Goal: Task Accomplishment & Management: Use online tool/utility

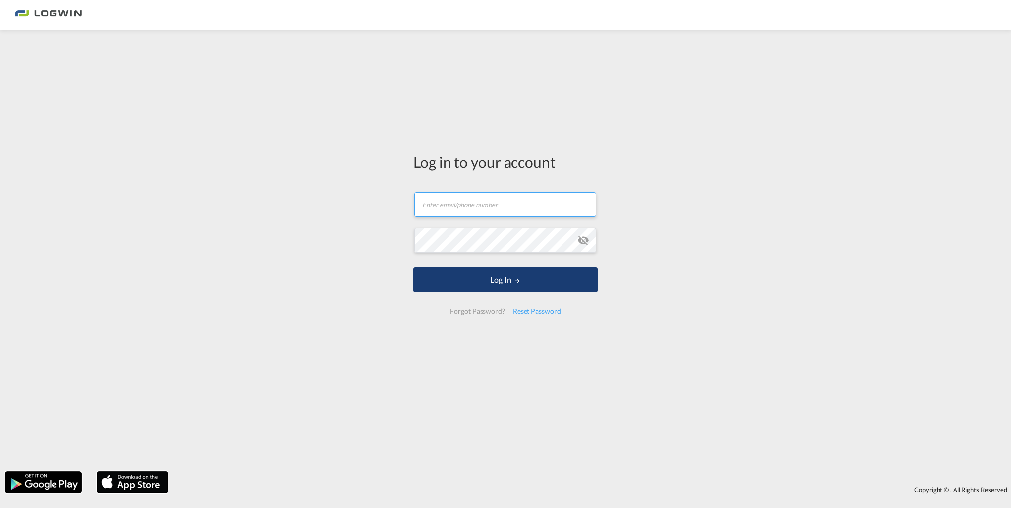
type input "[EMAIL_ADDRESS][DOMAIN_NAME]"
click at [495, 280] on button "Log In" at bounding box center [505, 280] width 184 height 25
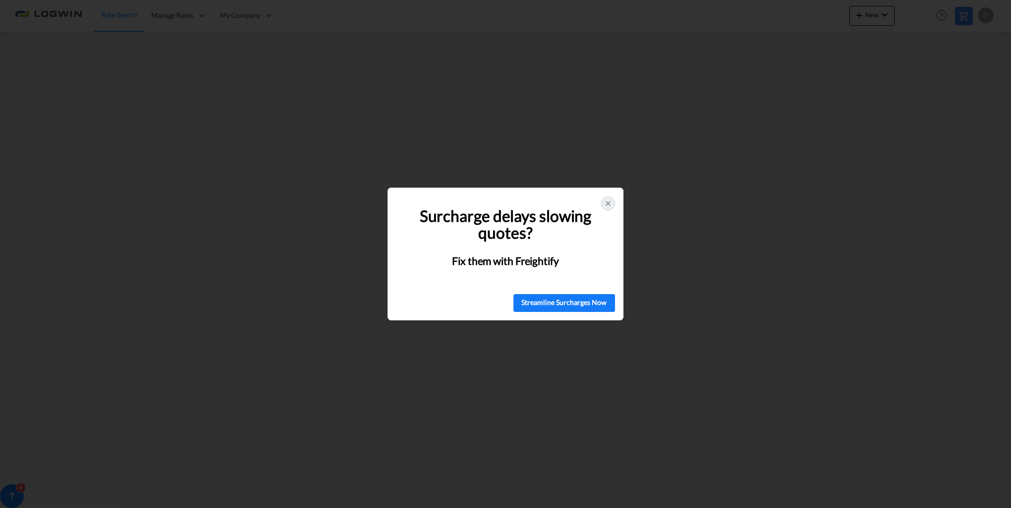
click at [602, 201] on div at bounding box center [608, 204] width 14 height 14
